Goal: Obtain resource: Obtain resource

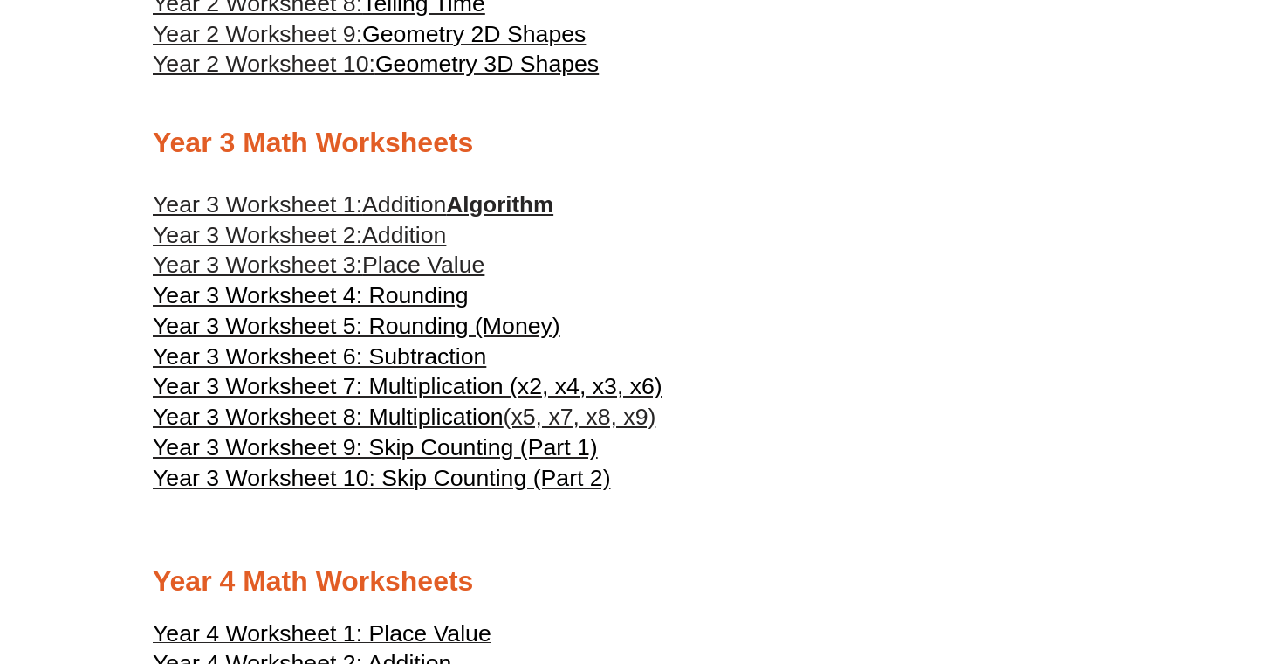
scroll to position [1691, 0]
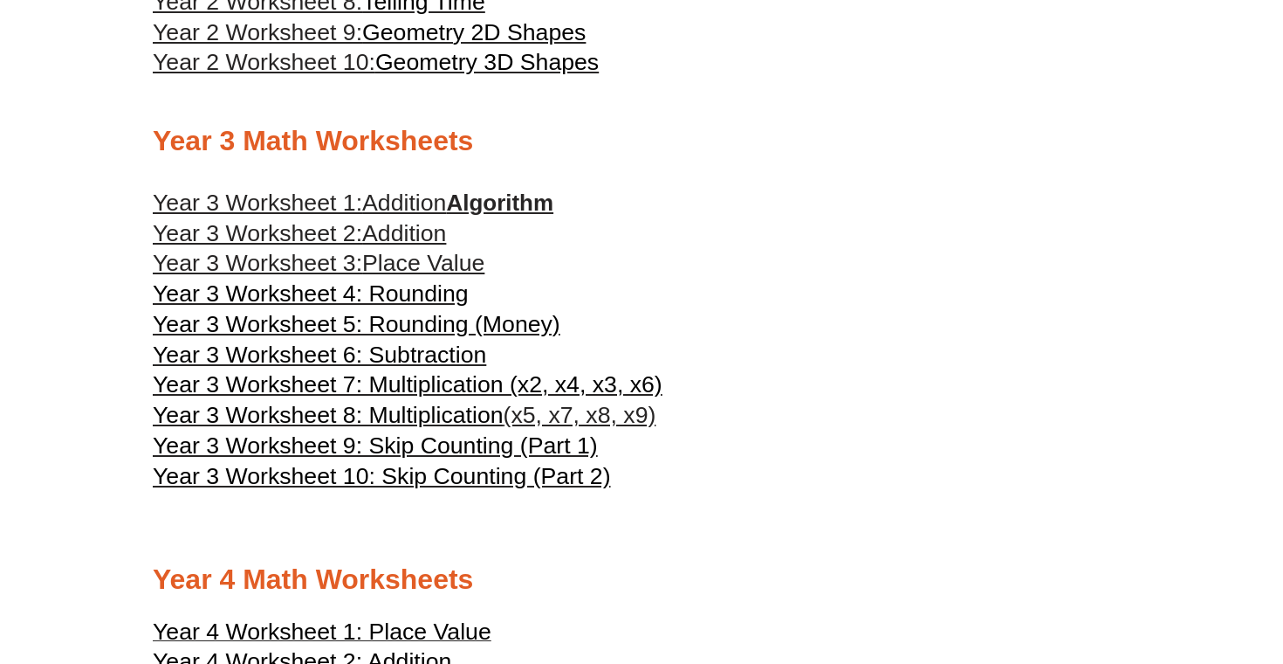
click at [275, 213] on span "Year 3 Worksheet 1:" at bounding box center [258, 202] width 210 height 26
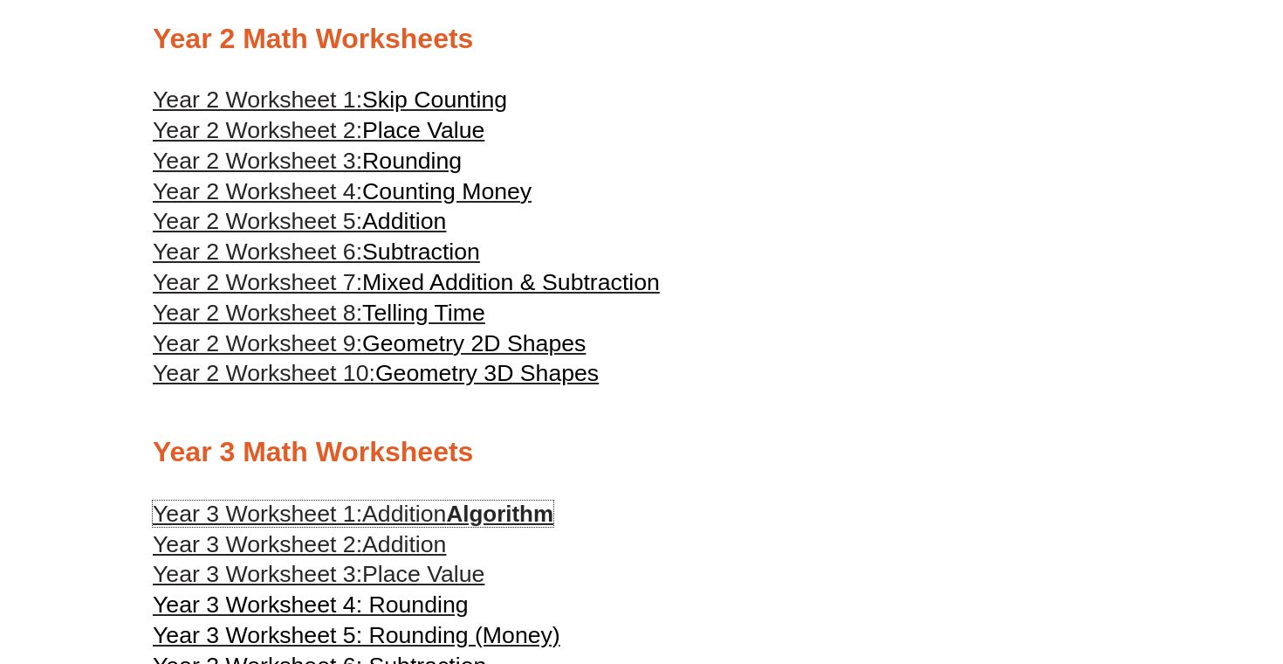
scroll to position [1379, 0]
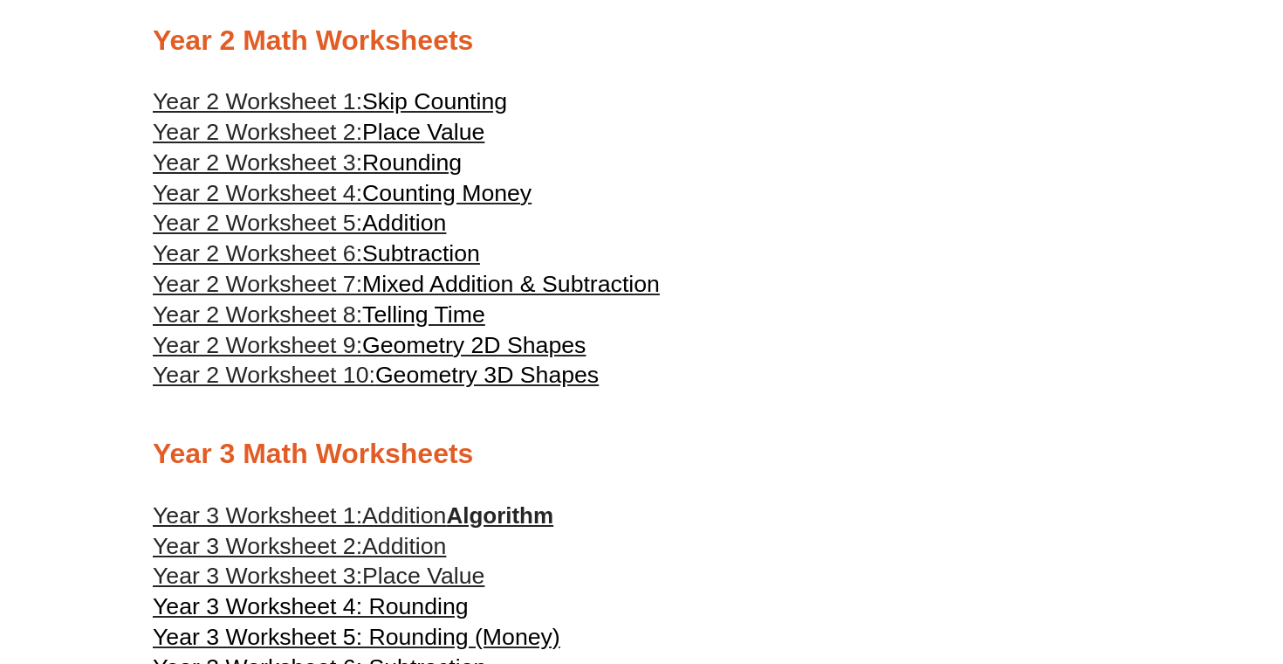
click at [291, 113] on span "Year 2 Worksheet 1:" at bounding box center [258, 101] width 210 height 26
click at [406, 135] on span "Place Value" at bounding box center [423, 132] width 122 height 26
click at [376, 175] on span "Rounding" at bounding box center [412, 162] width 100 height 26
click at [362, 203] on span "Year 2 Worksheet 4:" at bounding box center [258, 193] width 210 height 26
click at [360, 236] on span "Year 2 Worksheet 5:" at bounding box center [258, 223] width 210 height 26
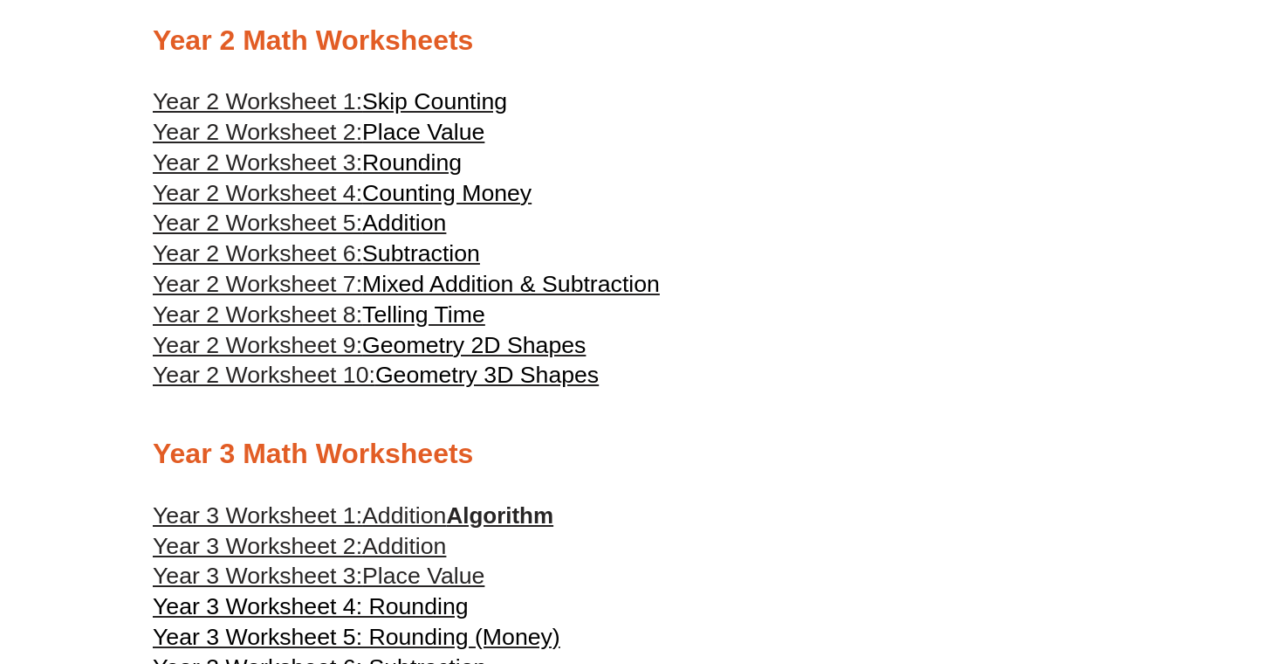
click at [376, 297] on span "Mixed Addition & Subtraction" at bounding box center [511, 284] width 298 height 26
click at [386, 327] on span "Telling Time" at bounding box center [423, 314] width 123 height 26
click at [379, 358] on span "Geometry 2D Shapes" at bounding box center [474, 345] width 224 height 26
click at [451, 388] on span "Geometry 3D Shapes" at bounding box center [487, 374] width 224 height 26
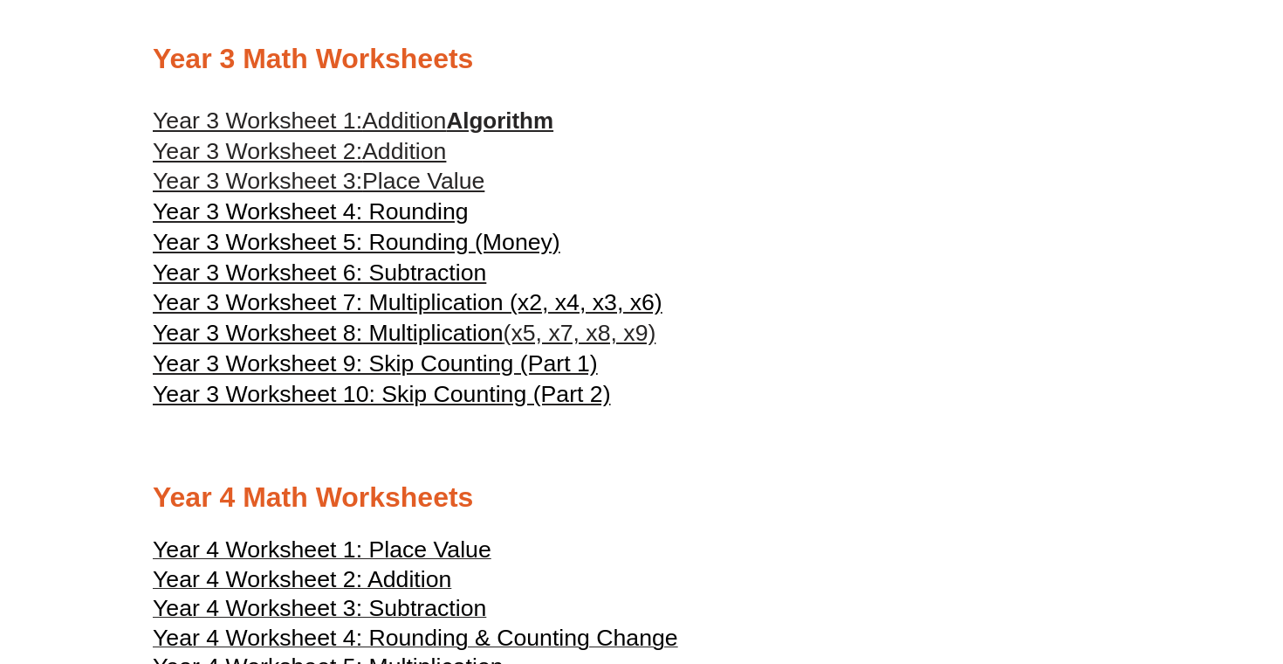
scroll to position [1793, 0]
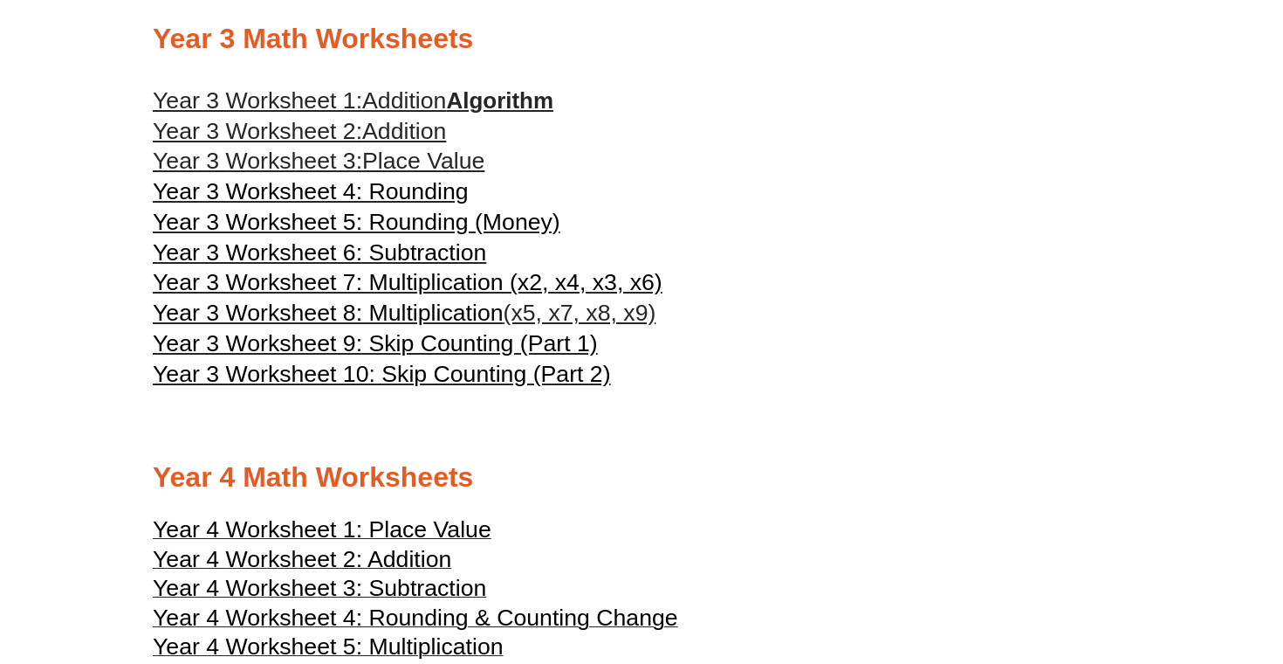
click at [420, 295] on span "Year 3 Worksheet 7: Multiplication (x2, x4, x3, x6)" at bounding box center [408, 282] width 510 height 26
click at [422, 356] on span "Year 3 Worksheet 9: Skip Counting (Part 1)" at bounding box center [375, 343] width 445 height 26
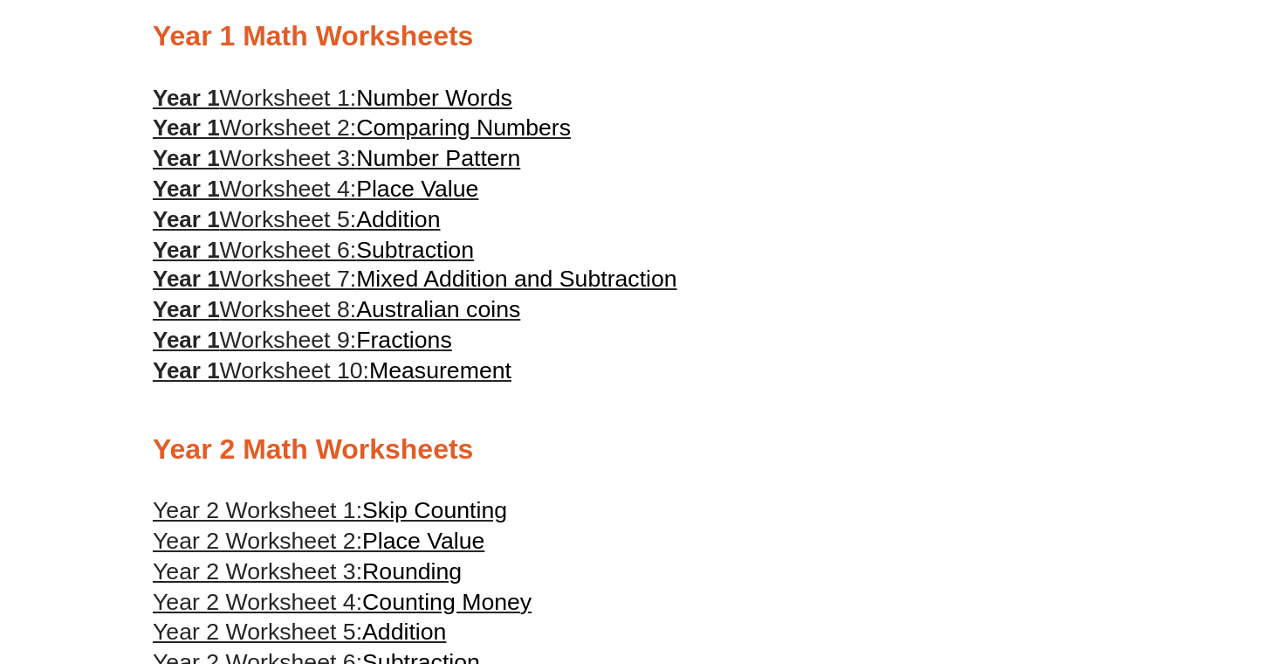
scroll to position [966, 0]
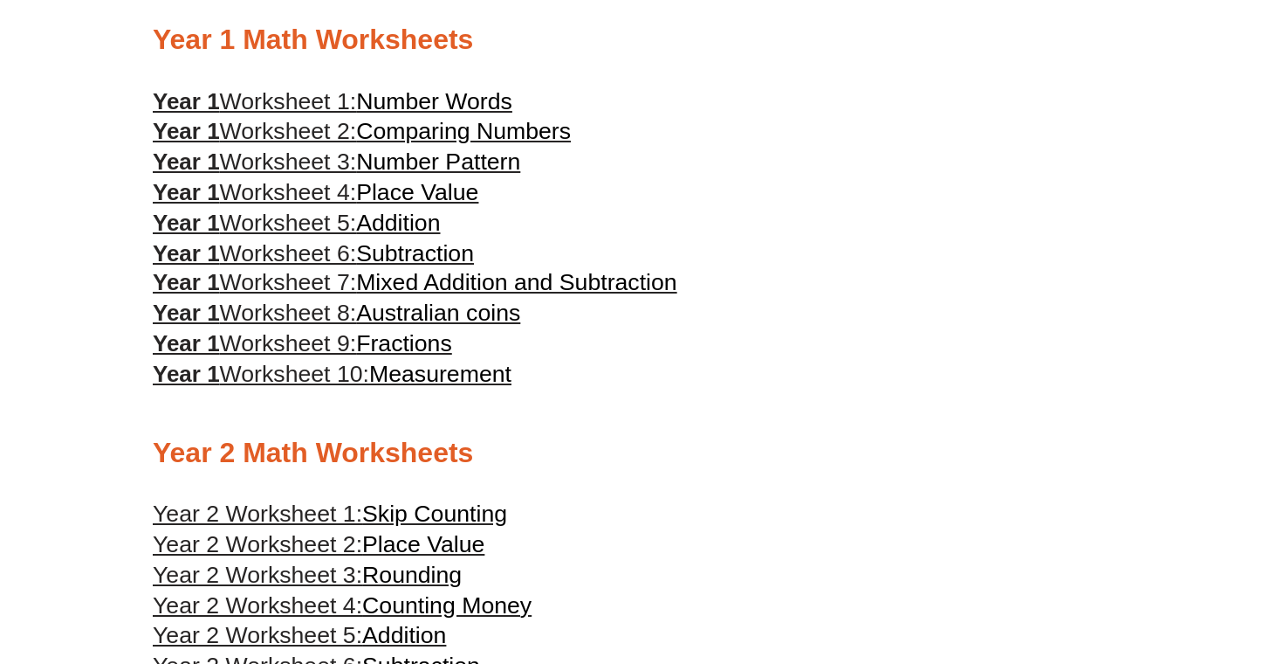
click at [316, 354] on span "Worksheet 9:" at bounding box center [288, 343] width 137 height 26
click at [451, 295] on span "Mixed Addition and Subtraction" at bounding box center [516, 282] width 321 height 26
click at [389, 263] on span "Subtraction" at bounding box center [415, 253] width 118 height 26
